Goal: Task Accomplishment & Management: Complete application form

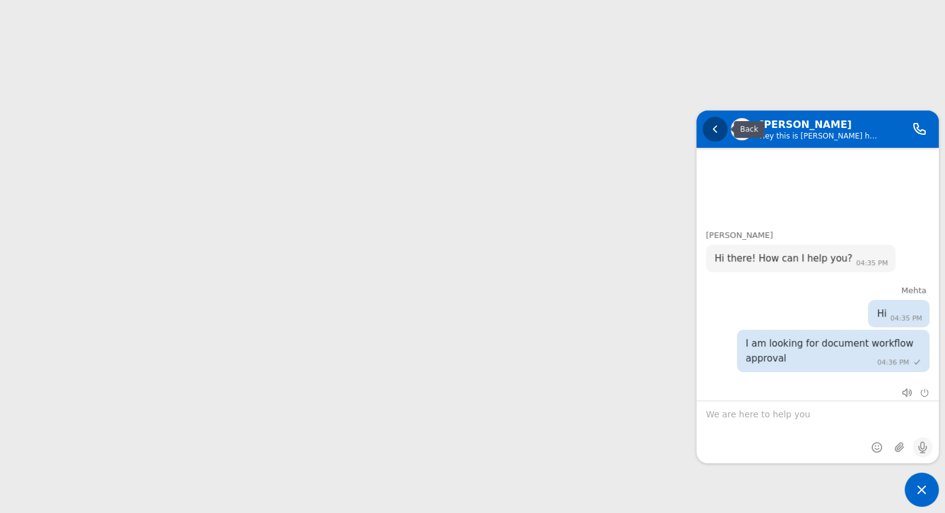
click at [714, 132] on em "Back" at bounding box center [715, 128] width 25 height 25
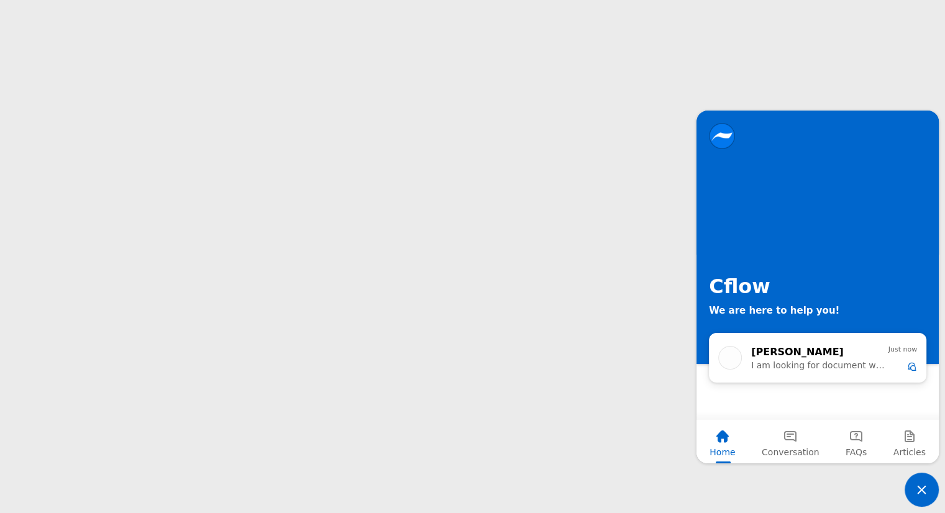
click at [920, 488] on span "Minimize live chat window" at bounding box center [922, 490] width 34 height 34
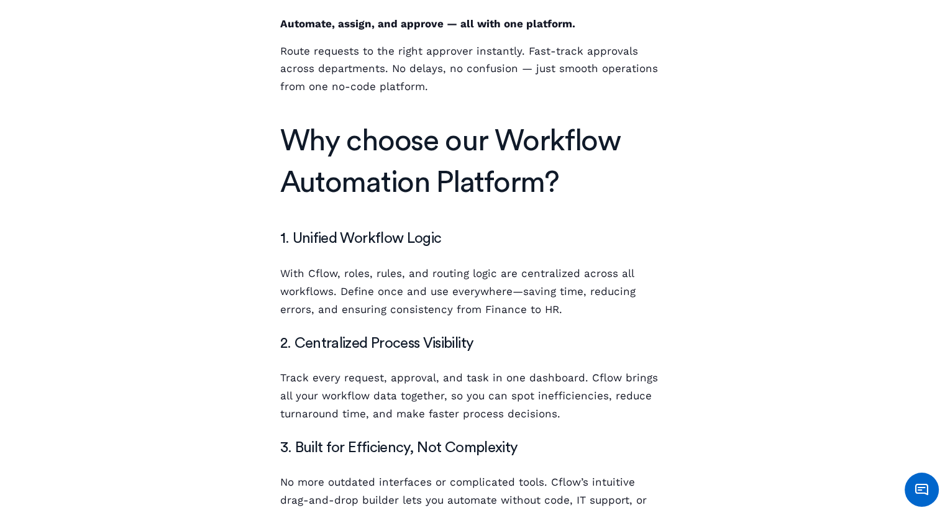
drag, startPoint x: 606, startPoint y: 232, endPoint x: 604, endPoint y: 219, distance: 12.6
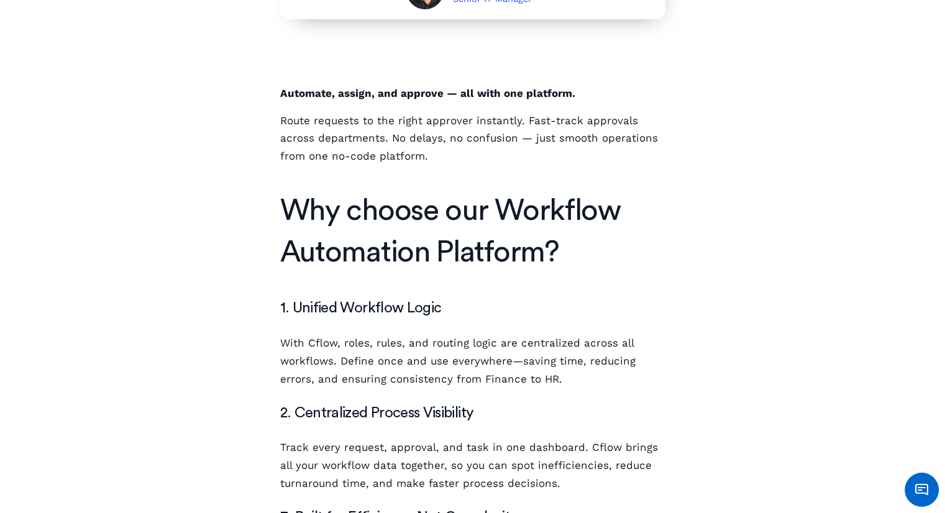
scroll to position [432, 0]
